Goal: Task Accomplishment & Management: Use online tool/utility

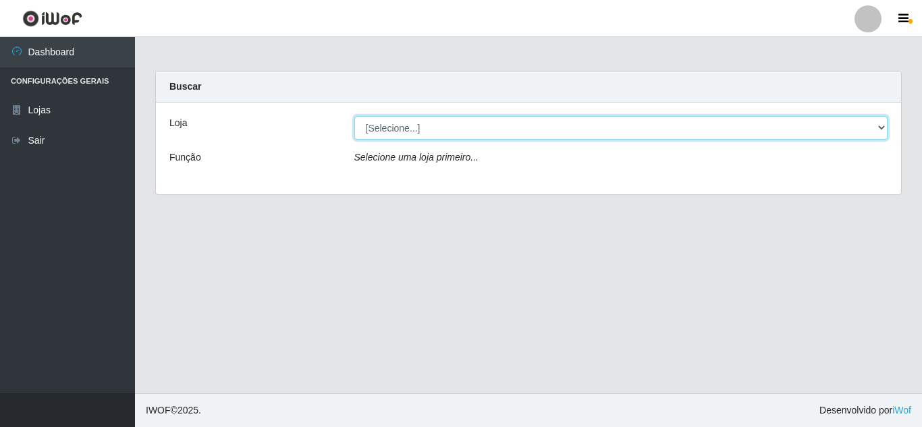
click at [887, 128] on select "[Selecione...] Queiroz [GEOGRAPHIC_DATA] - [GEOGRAPHIC_DATA]" at bounding box center [622, 128] width 534 height 24
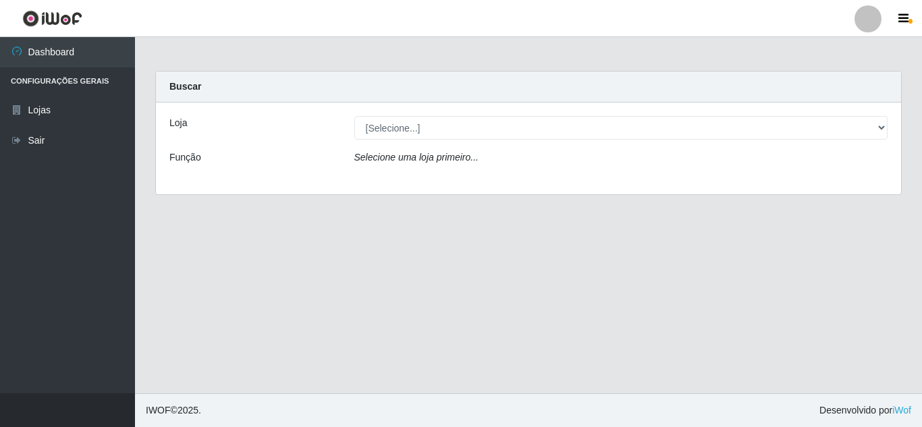
click at [868, 182] on div "Loja [Selecione...] Queiroz [GEOGRAPHIC_DATA] - [GEOGRAPHIC_DATA] Função Seleci…" at bounding box center [528, 149] width 745 height 92
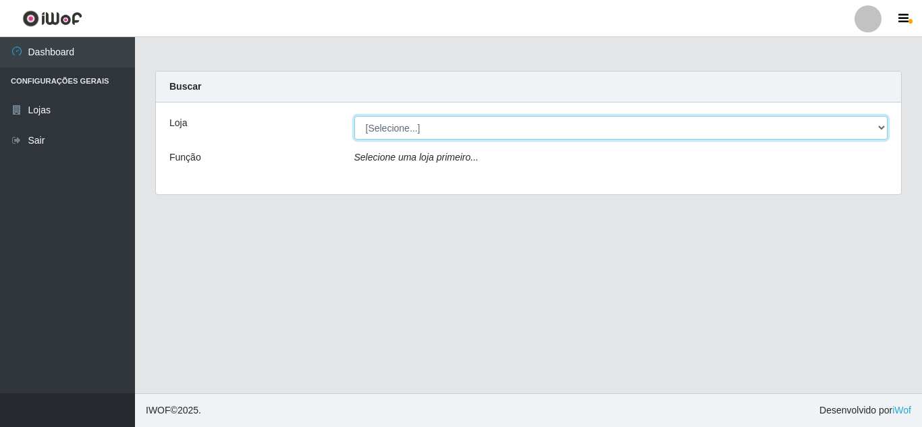
click at [886, 126] on select "[Selecione...] Queiroz [GEOGRAPHIC_DATA] - [GEOGRAPHIC_DATA]" at bounding box center [622, 128] width 534 height 24
select select "462"
click at [355, 116] on select "[Selecione...] Queiroz [GEOGRAPHIC_DATA] - [GEOGRAPHIC_DATA]" at bounding box center [622, 128] width 534 height 24
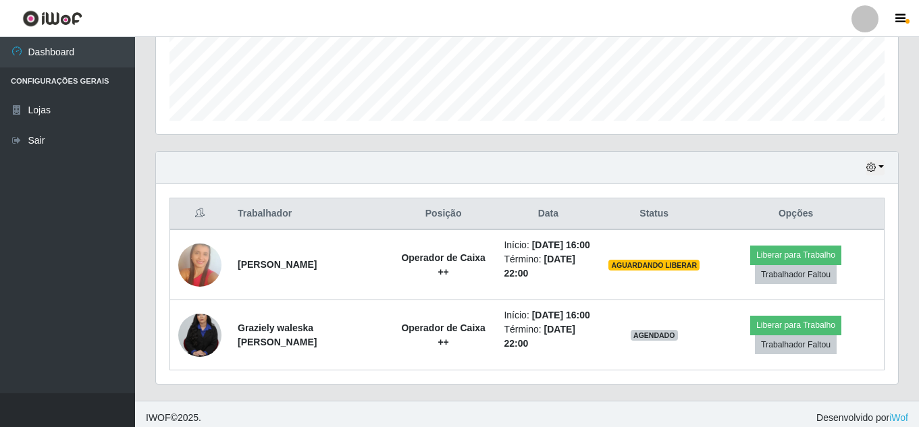
scroll to position [369, 0]
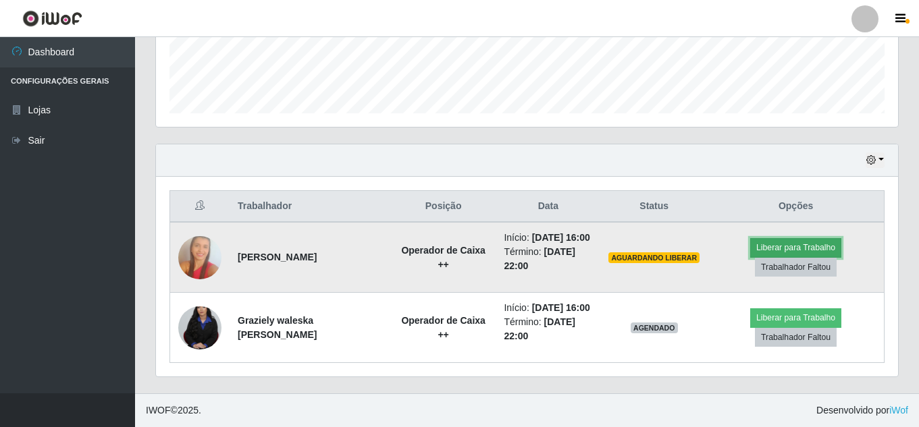
click at [797, 242] on button "Liberar para Trabalho" at bounding box center [795, 247] width 91 height 19
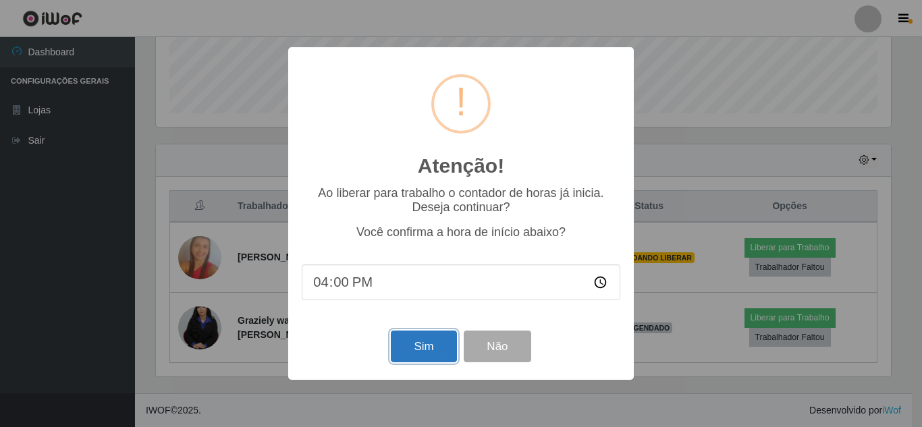
click at [405, 357] on button "Sim" at bounding box center [424, 347] width 66 height 32
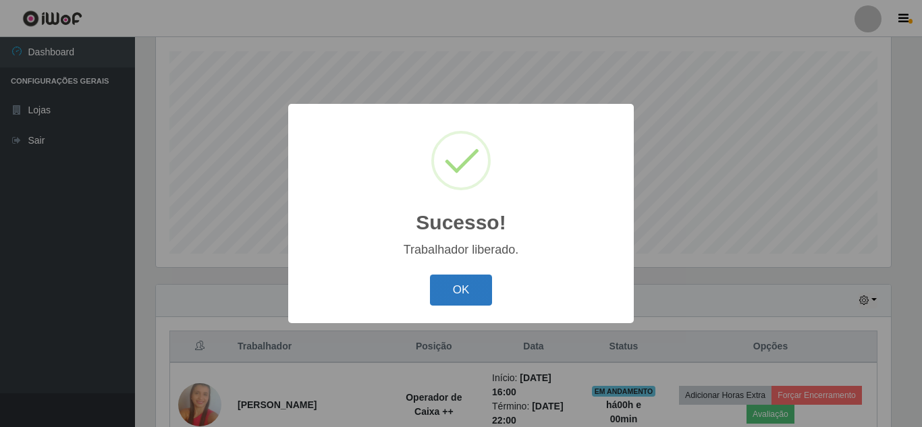
click at [461, 280] on button "OK" at bounding box center [461, 291] width 63 height 32
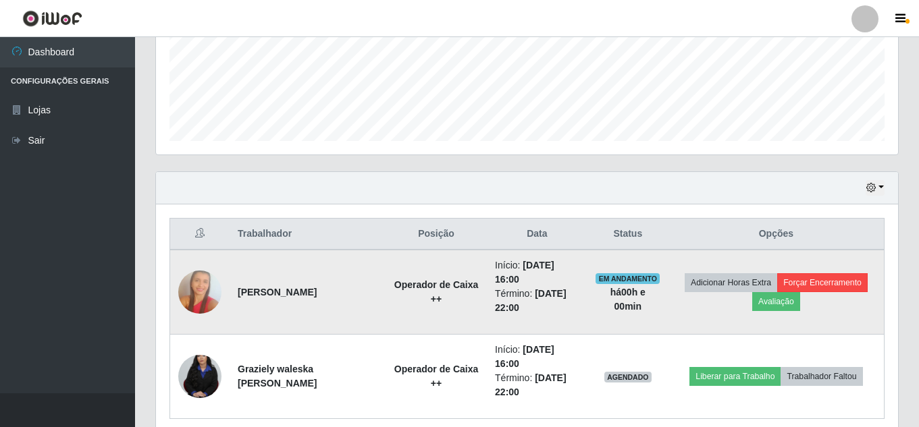
scroll to position [398, 0]
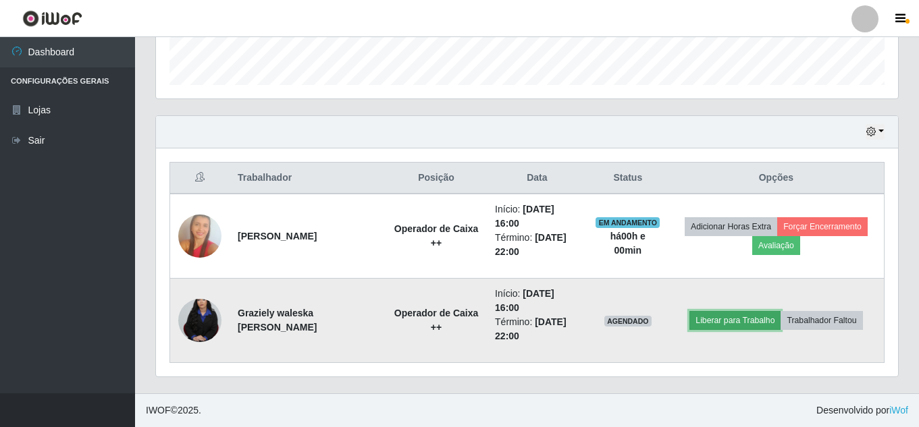
click at [741, 313] on button "Liberar para Trabalho" at bounding box center [734, 320] width 91 height 19
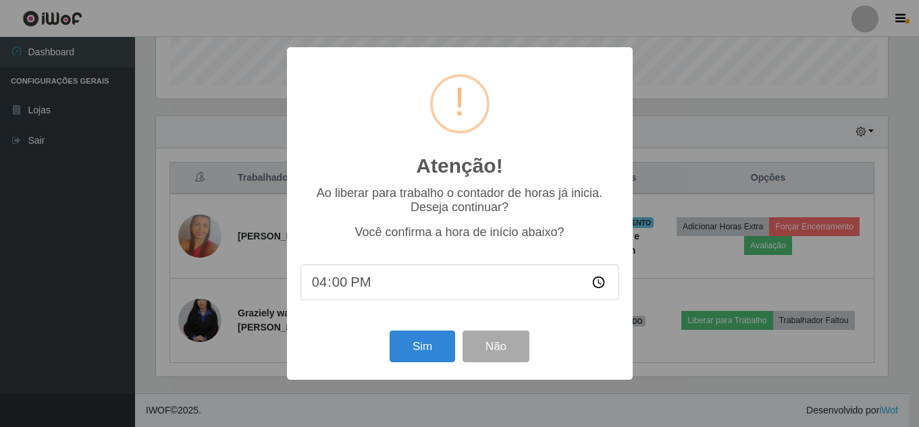
scroll to position [280, 735]
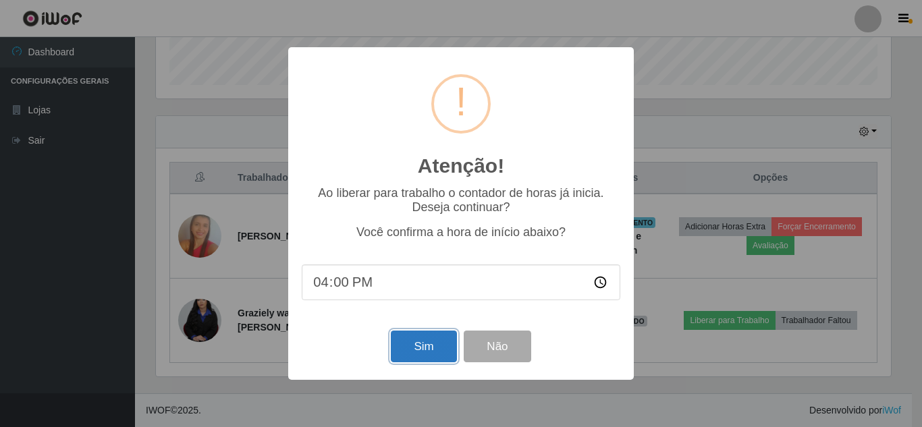
click at [415, 338] on button "Sim" at bounding box center [424, 347] width 66 height 32
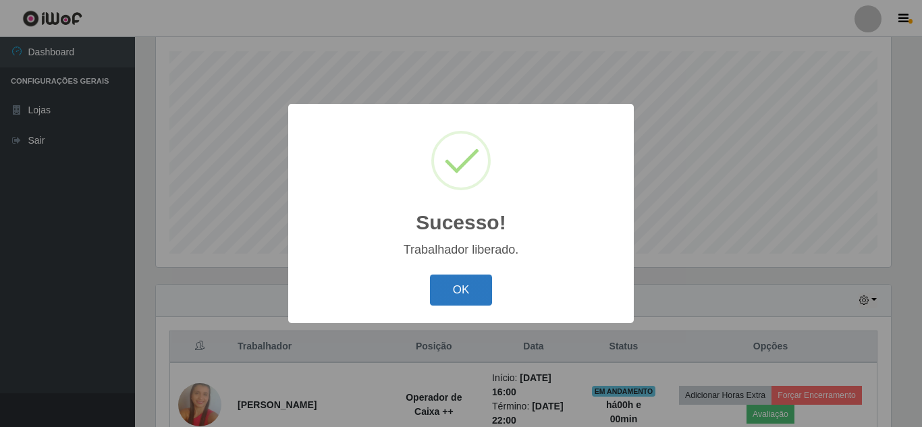
click at [477, 291] on button "OK" at bounding box center [461, 291] width 63 height 32
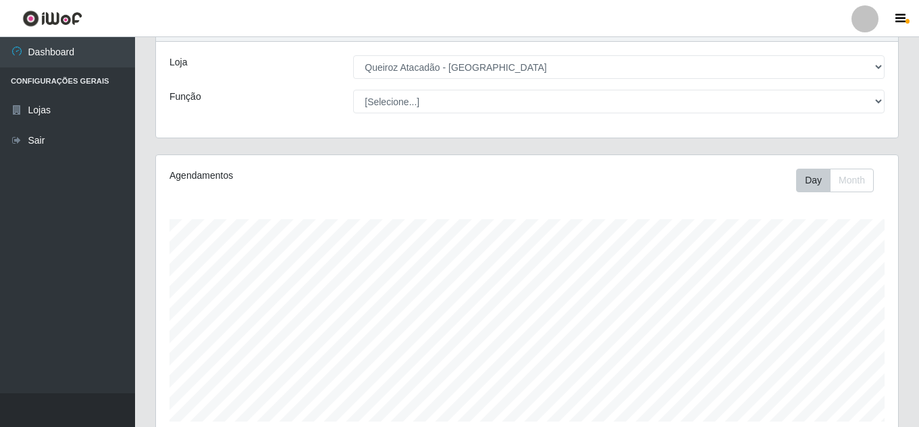
scroll to position [0, 0]
